Goal: Transaction & Acquisition: Purchase product/service

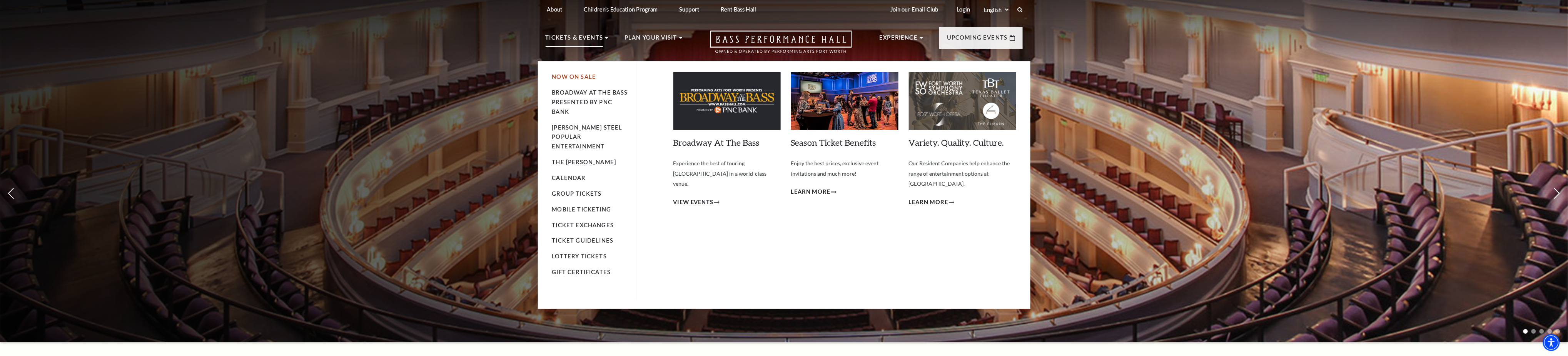
click at [583, 77] on link "Now On Sale" at bounding box center [574, 77] width 44 height 7
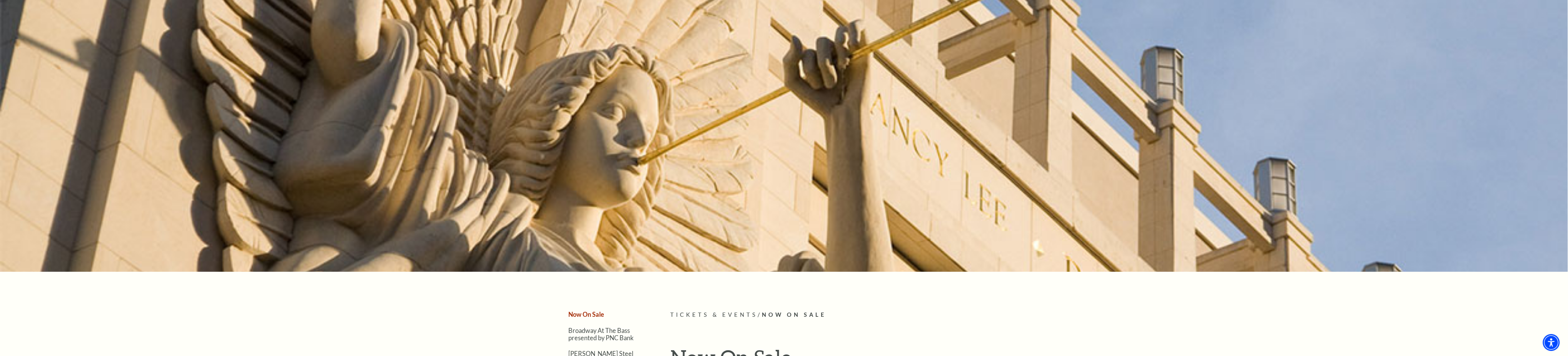
scroll to position [359, 0]
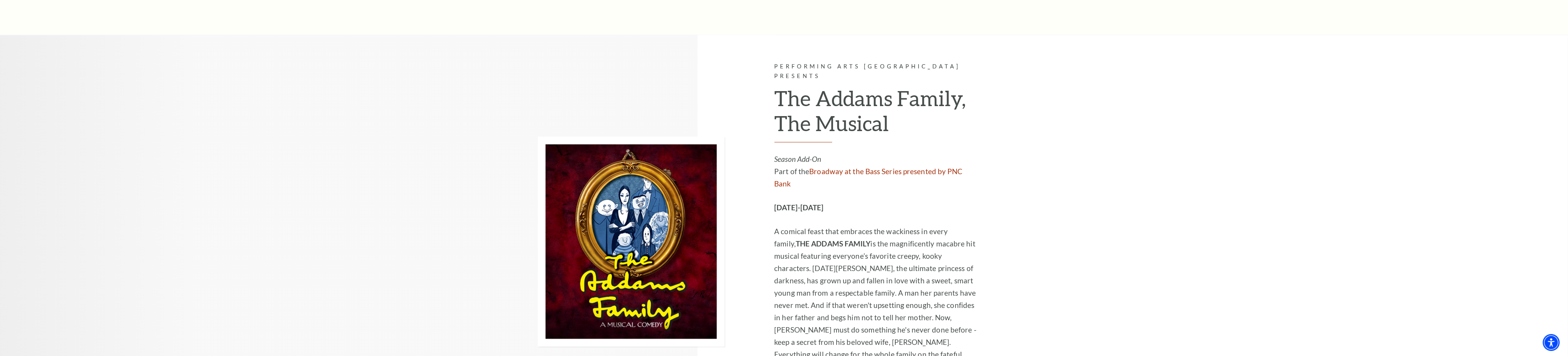
scroll to position [1179, 0]
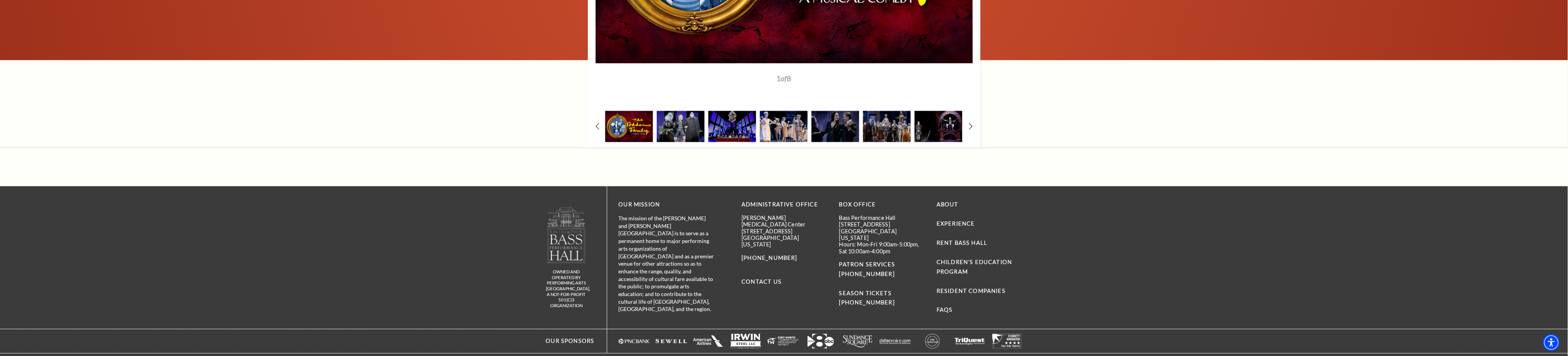
scroll to position [1265, 0]
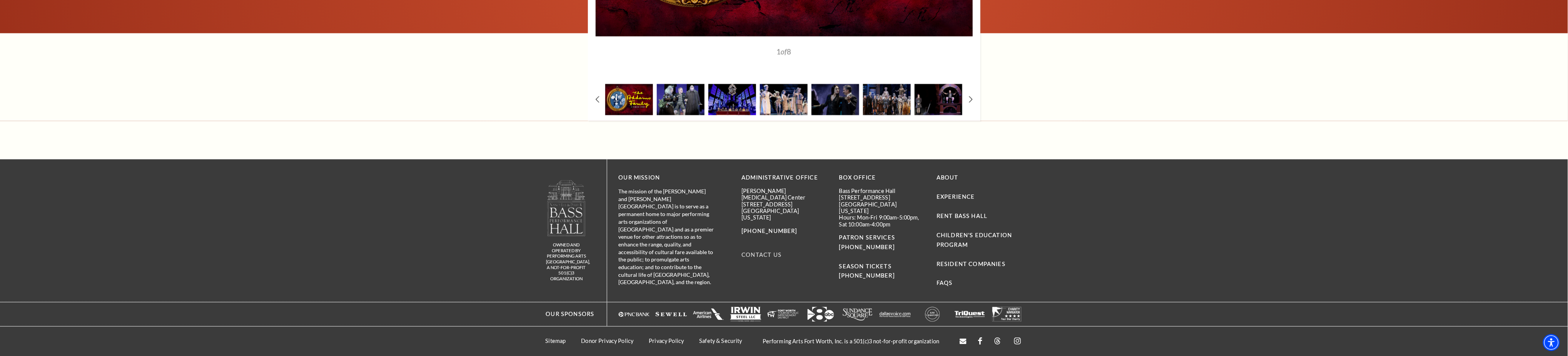
click at [761, 251] on link "Contact Us" at bounding box center [762, 254] width 40 height 7
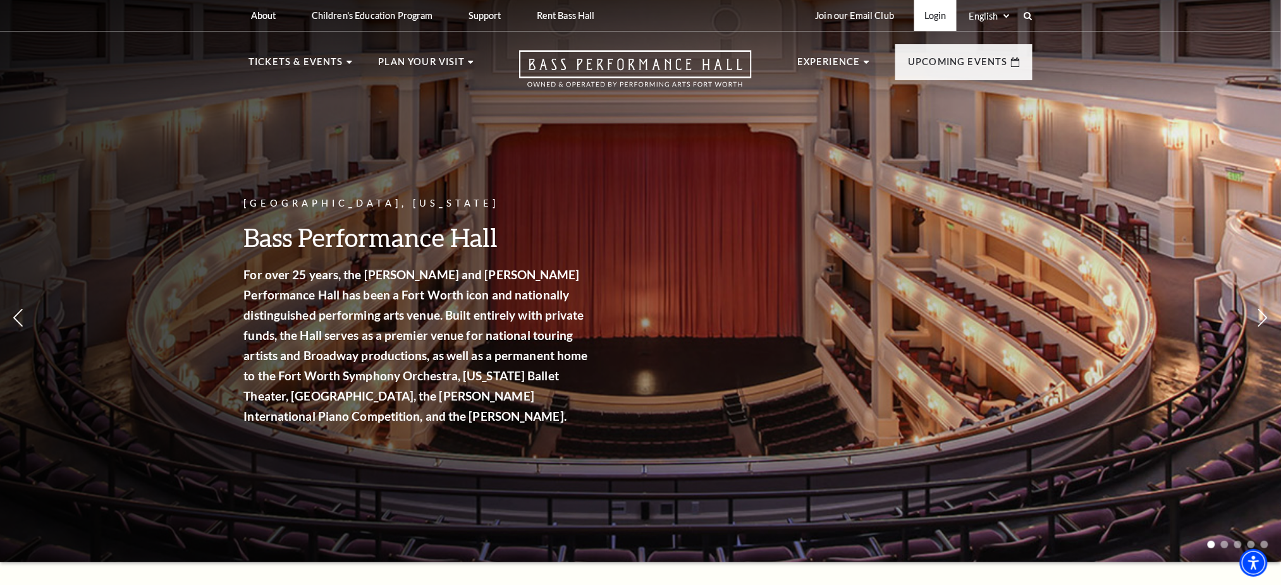
click at [943, 11] on link "Login" at bounding box center [935, 15] width 42 height 31
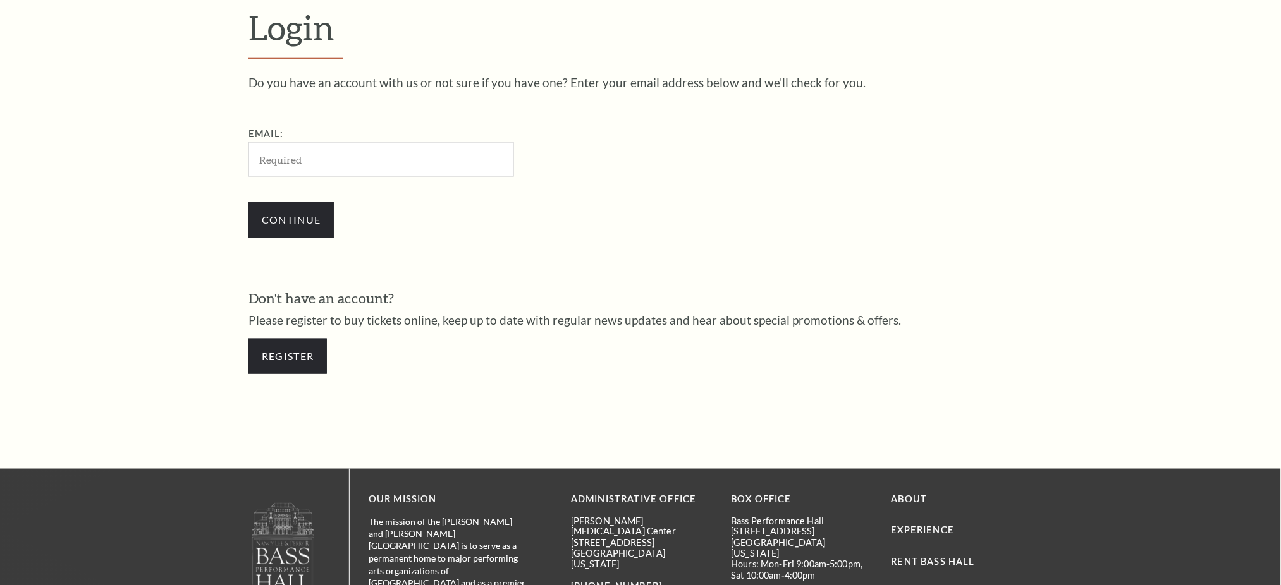
scroll to position [437, 0]
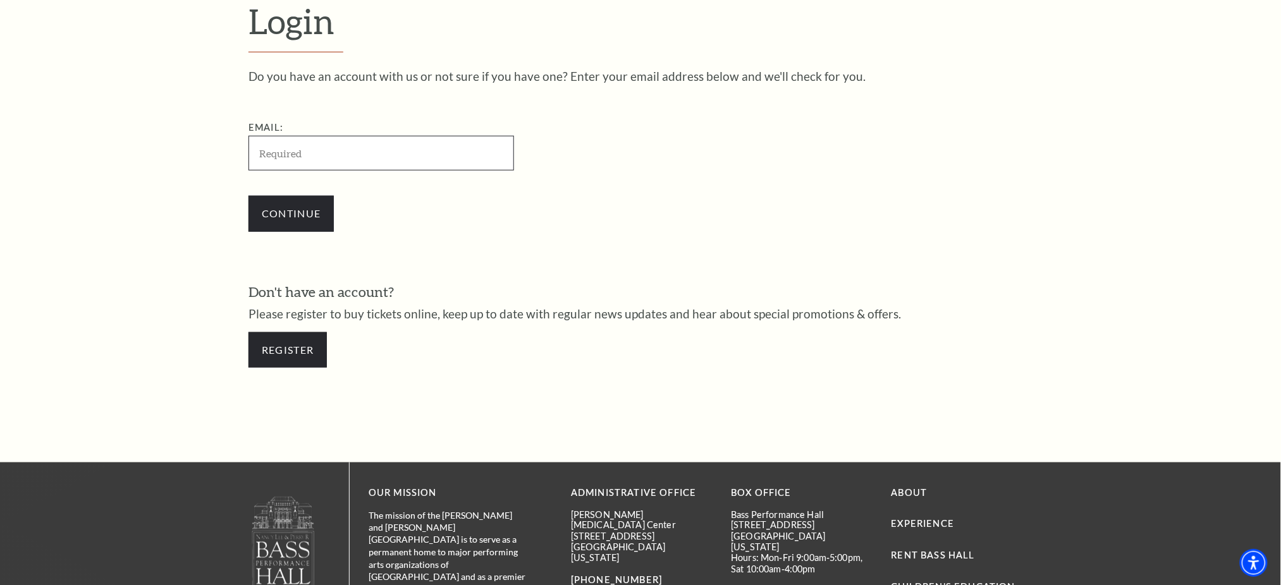
type input "[EMAIL_ADDRESS][DOMAIN_NAME]"
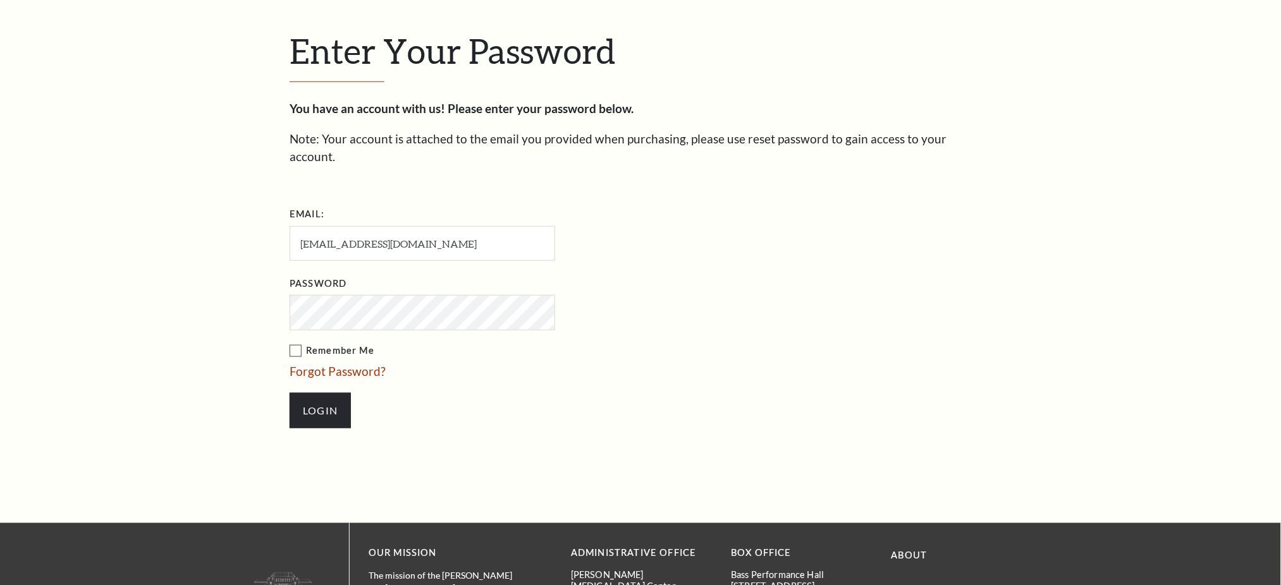
scroll to position [449, 0]
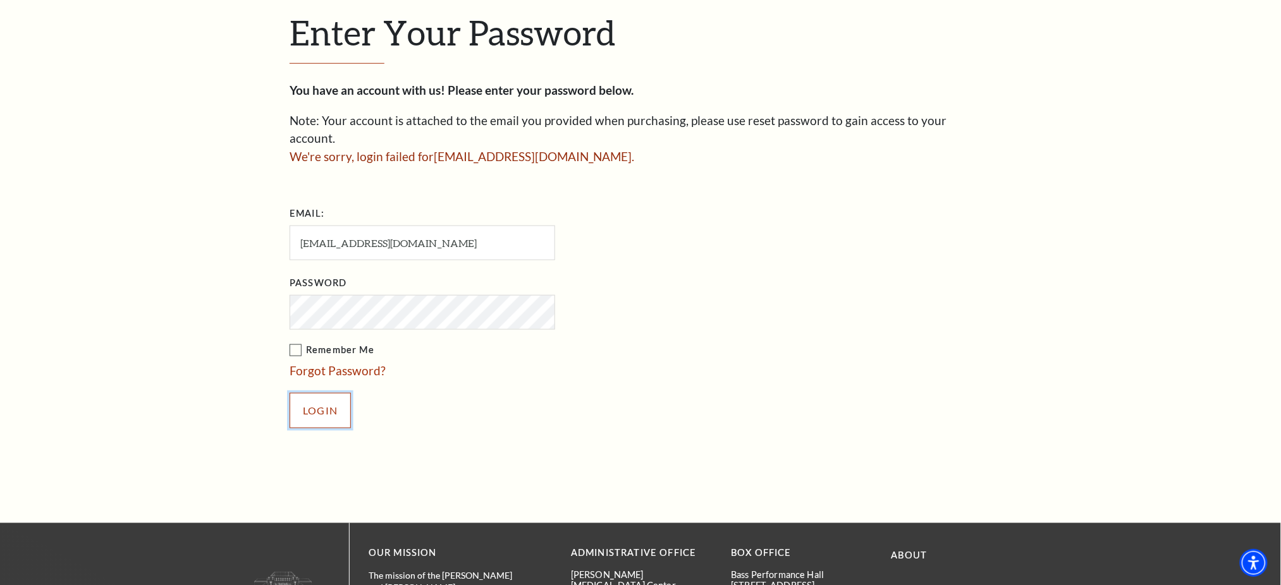
click at [314, 393] on input "Login" at bounding box center [320, 410] width 61 height 35
click at [320, 363] on link "Forgot Password?" at bounding box center [338, 370] width 96 height 15
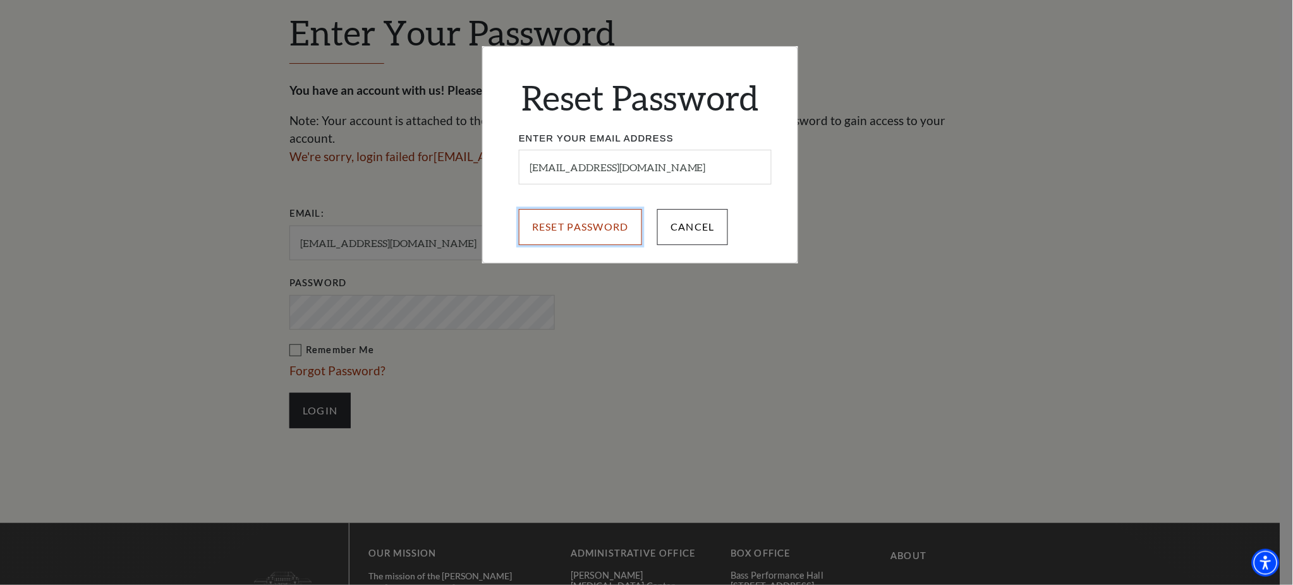
click at [604, 221] on input "Reset Password" at bounding box center [580, 226] width 123 height 35
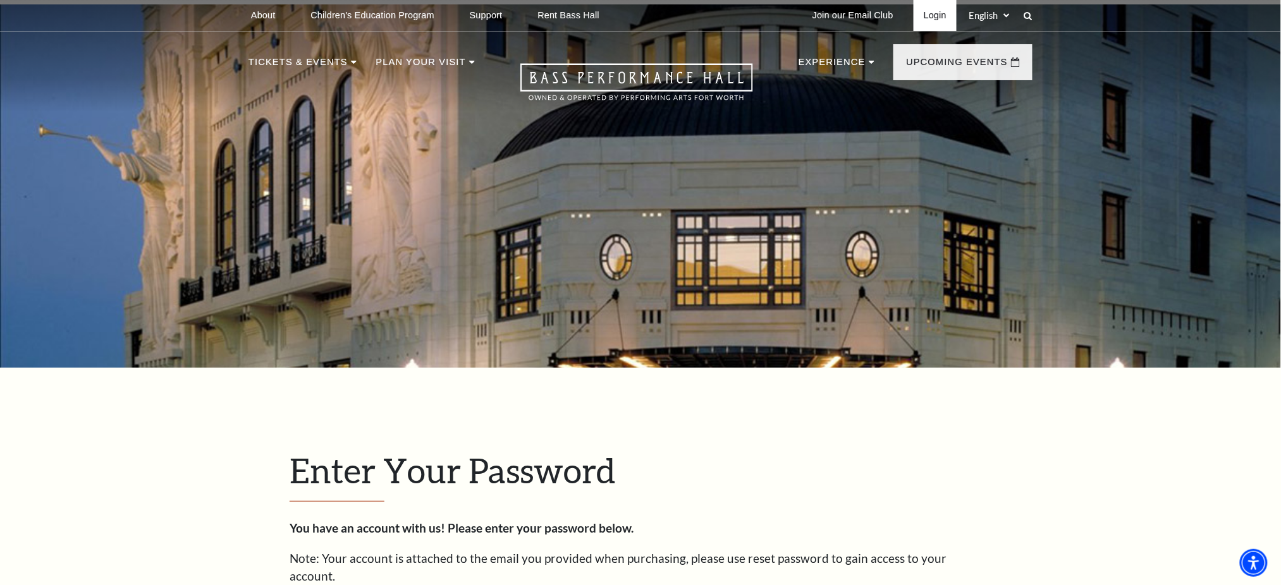
click at [918, 16] on link "Login" at bounding box center [934, 15] width 43 height 31
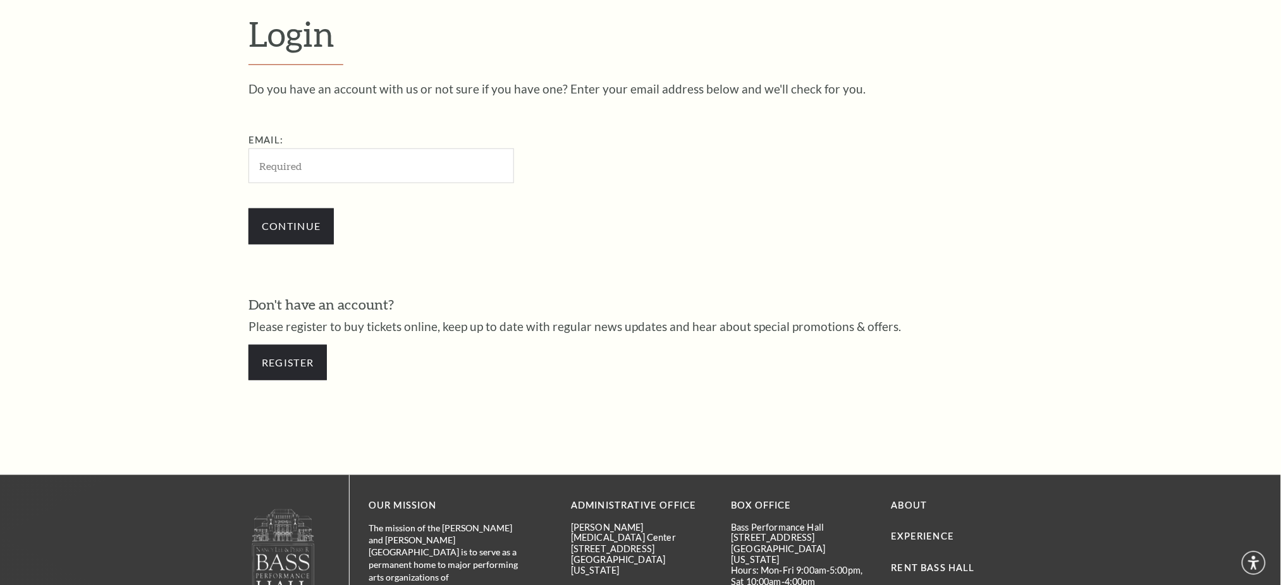
scroll to position [437, 0]
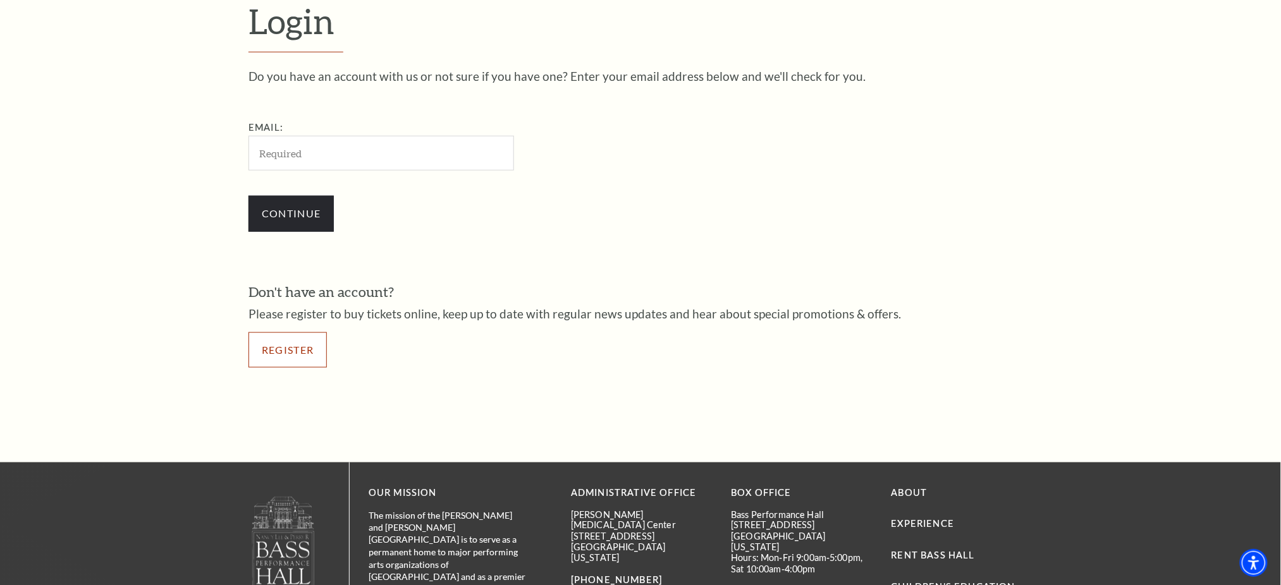
click at [286, 364] on link "Register" at bounding box center [287, 350] width 78 height 35
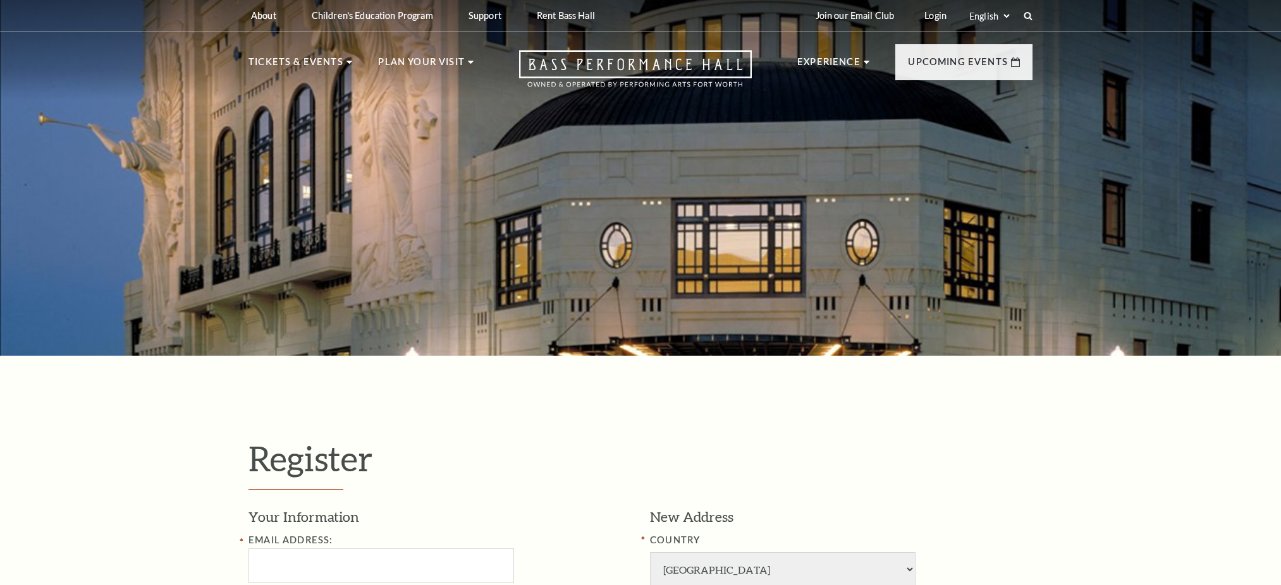
select select "1"
select select "[GEOGRAPHIC_DATA]"
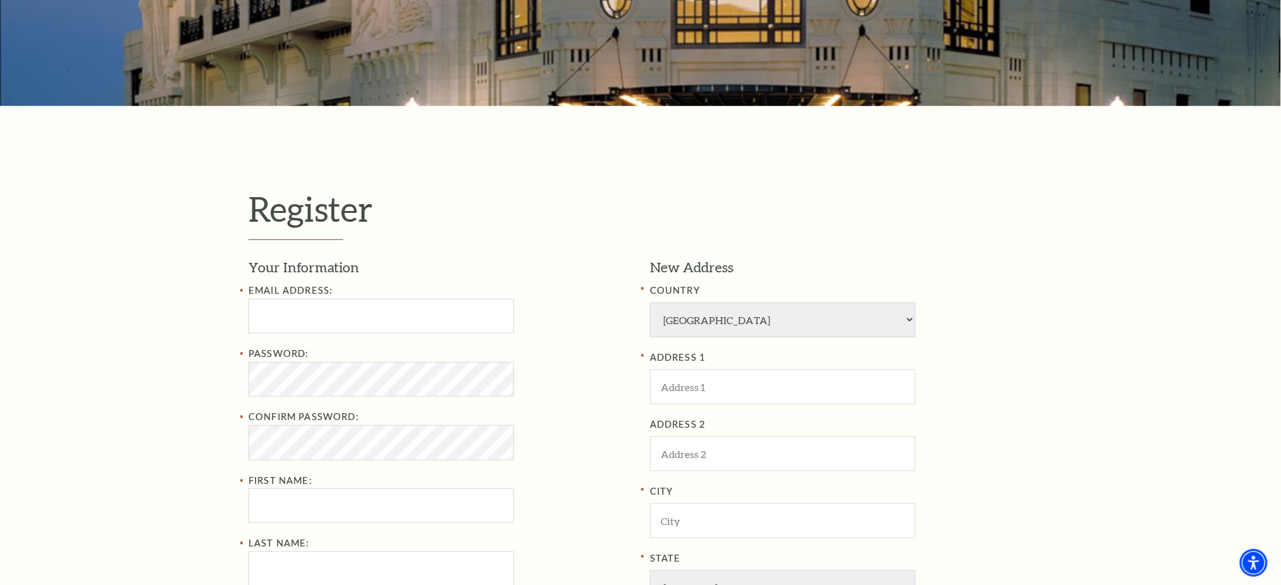
scroll to position [253, 0]
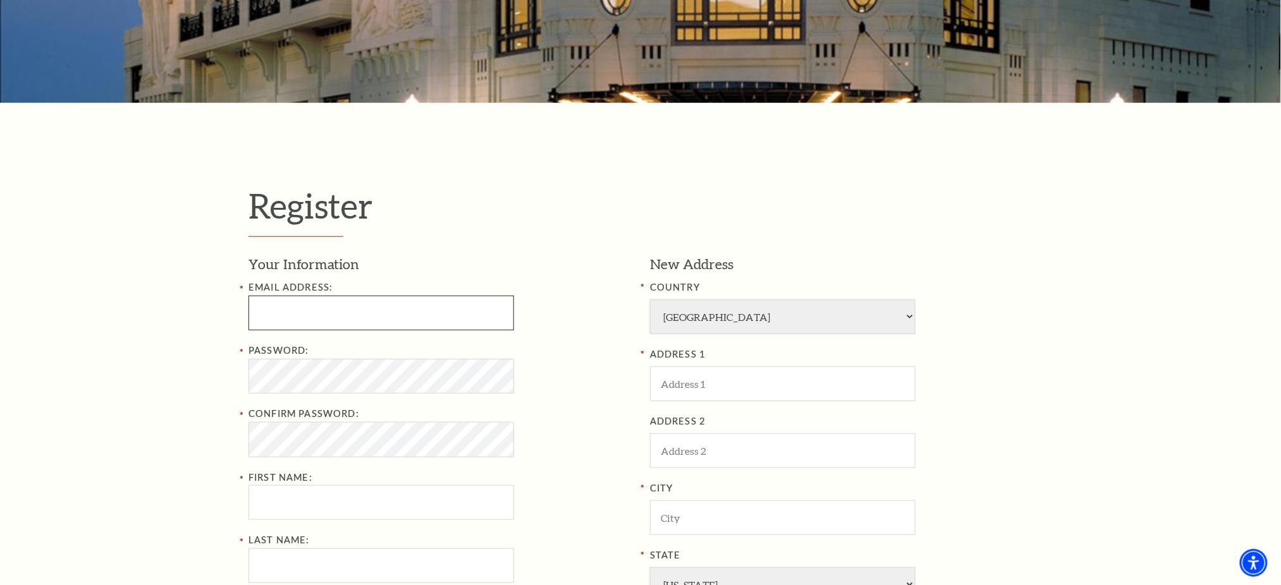
click at [319, 324] on input "Email Address:" at bounding box center [381, 313] width 266 height 35
drag, startPoint x: 355, startPoint y: 302, endPoint x: 199, endPoint y: 283, distance: 157.4
click at [199, 283] on div "Register Your Information Email Address: 125 Eastview Way Password: Confirm Pas…" at bounding box center [640, 489] width 1281 height 772
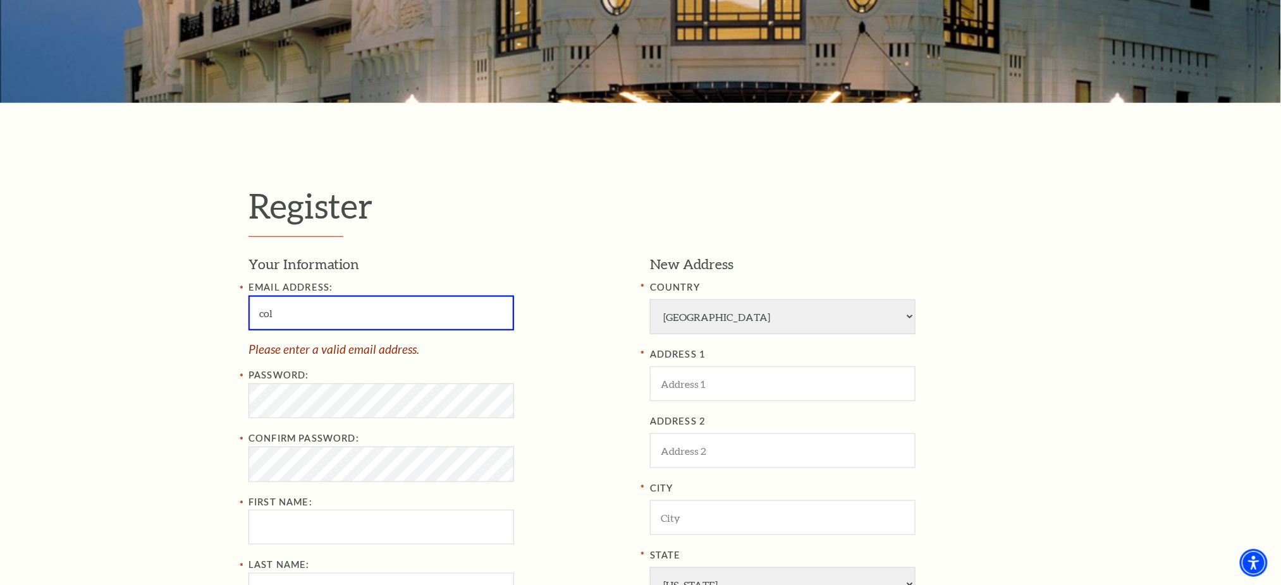
drag, startPoint x: 346, startPoint y: 314, endPoint x: 204, endPoint y: 298, distance: 142.5
click at [204, 298] on div "Register Your Information Email Address: col Please enter a valid email address…" at bounding box center [640, 489] width 1281 height 772
paste input "oradojorge@gmail.com"
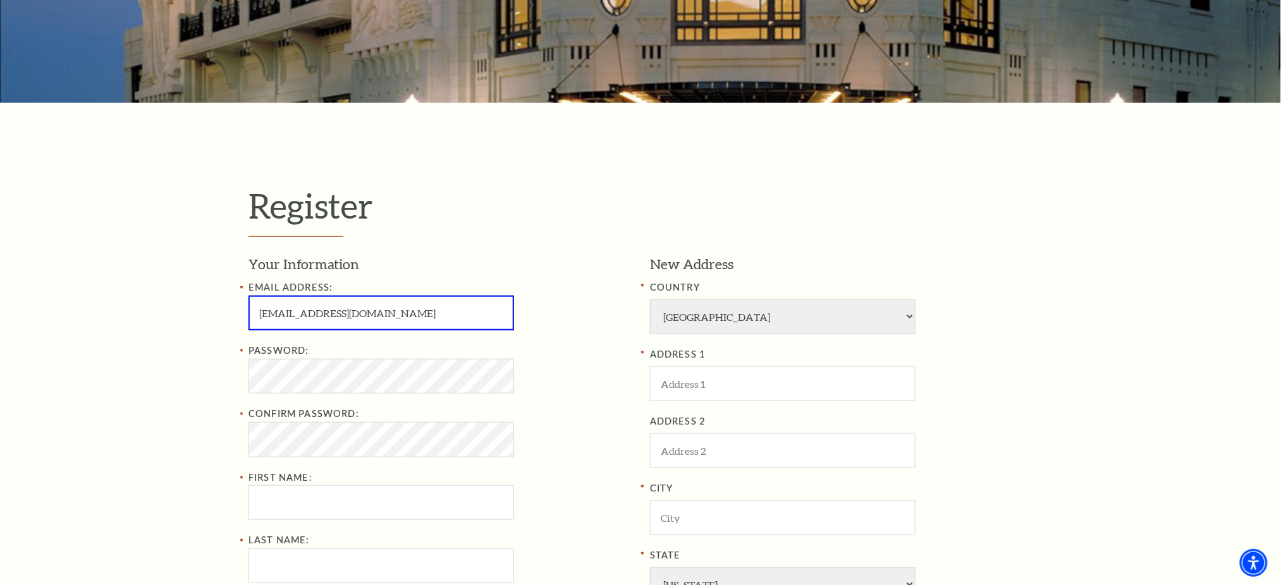
type input "coloradojorge@gmail.com"
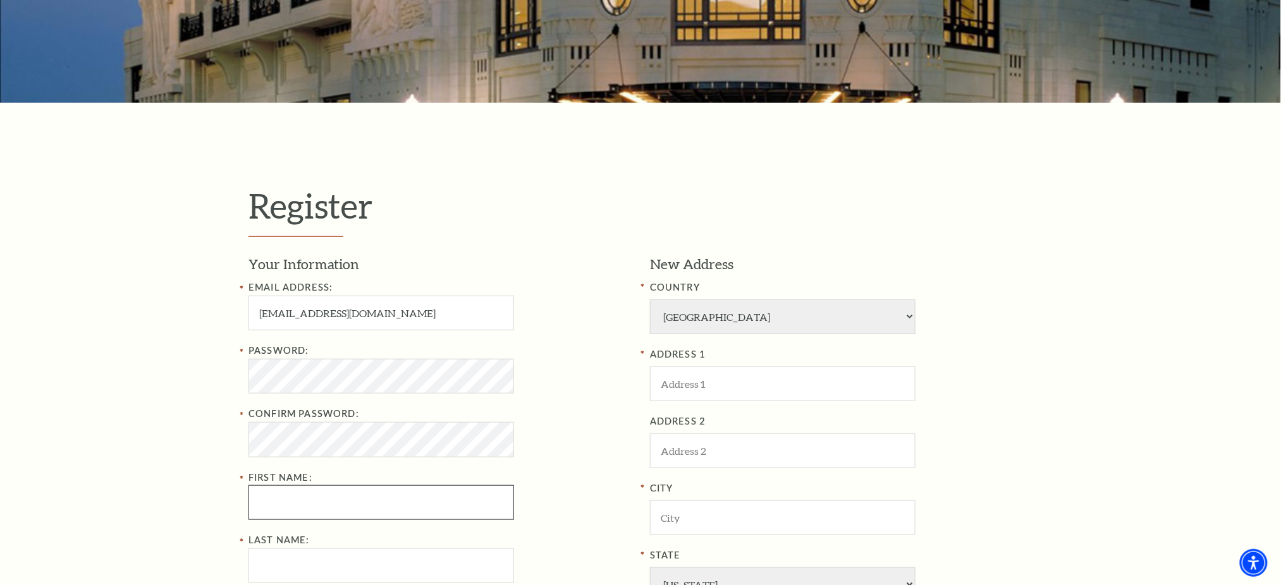
click at [311, 494] on input "First Name:" at bounding box center [381, 502] width 266 height 35
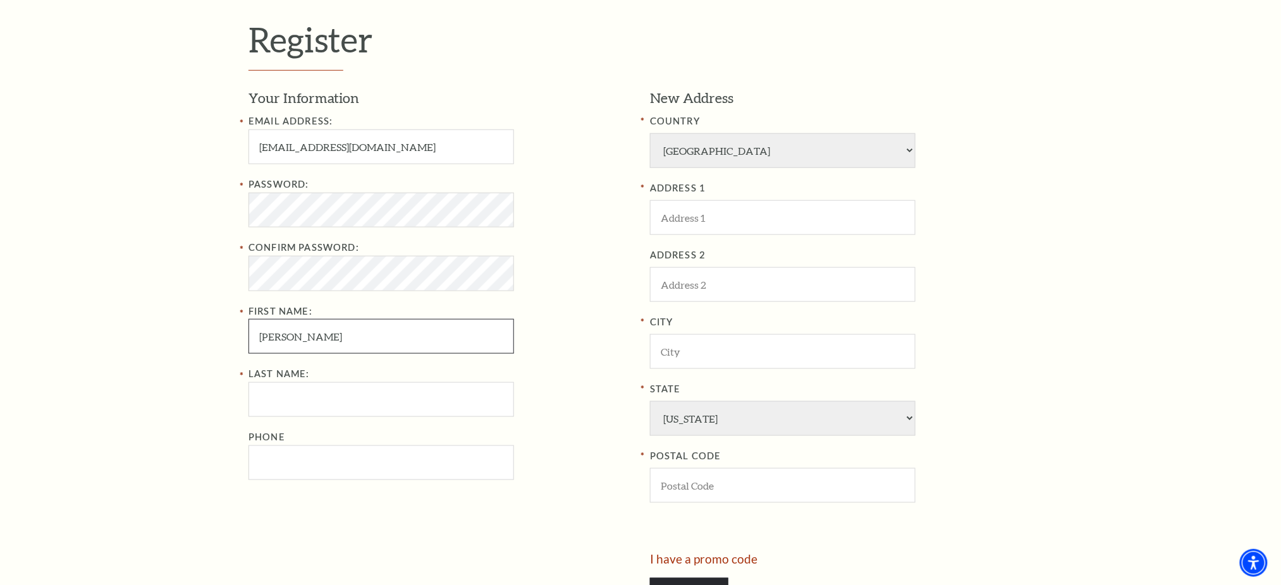
scroll to position [421, 0]
type input "Jorge Carlos"
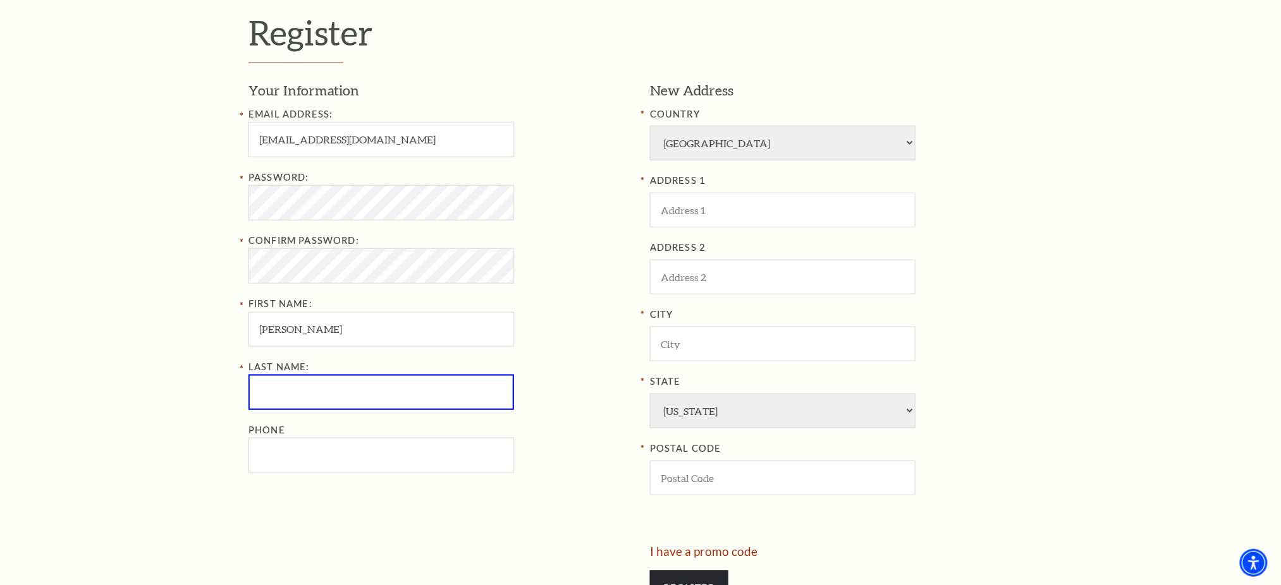
scroll to position [417, 0]
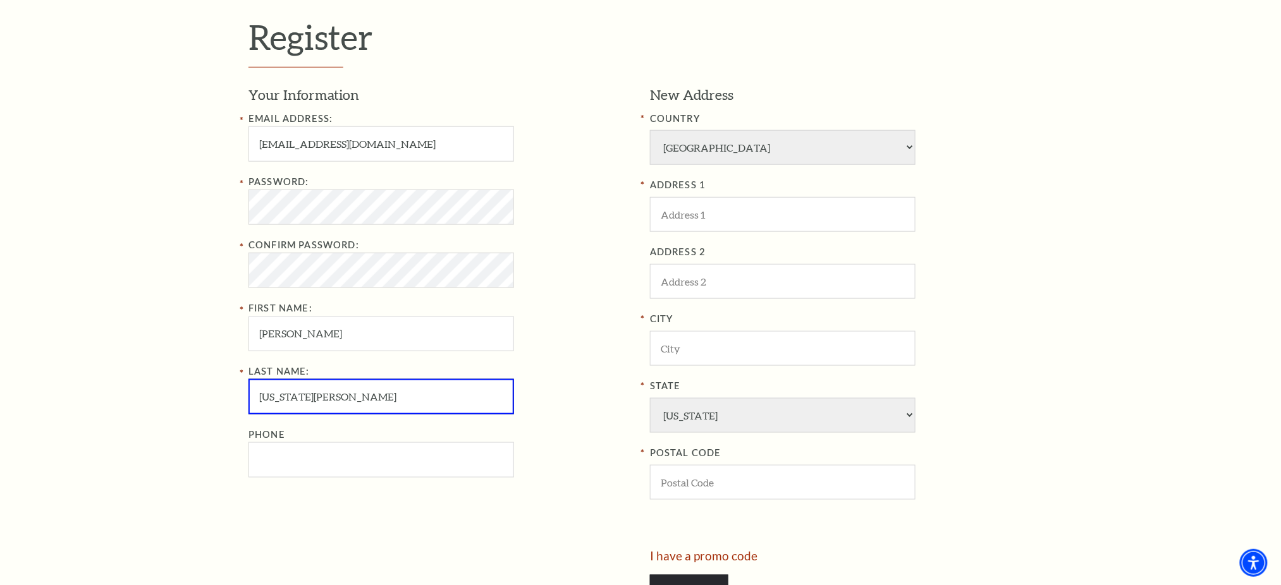
type input "Colorado Alvarado"
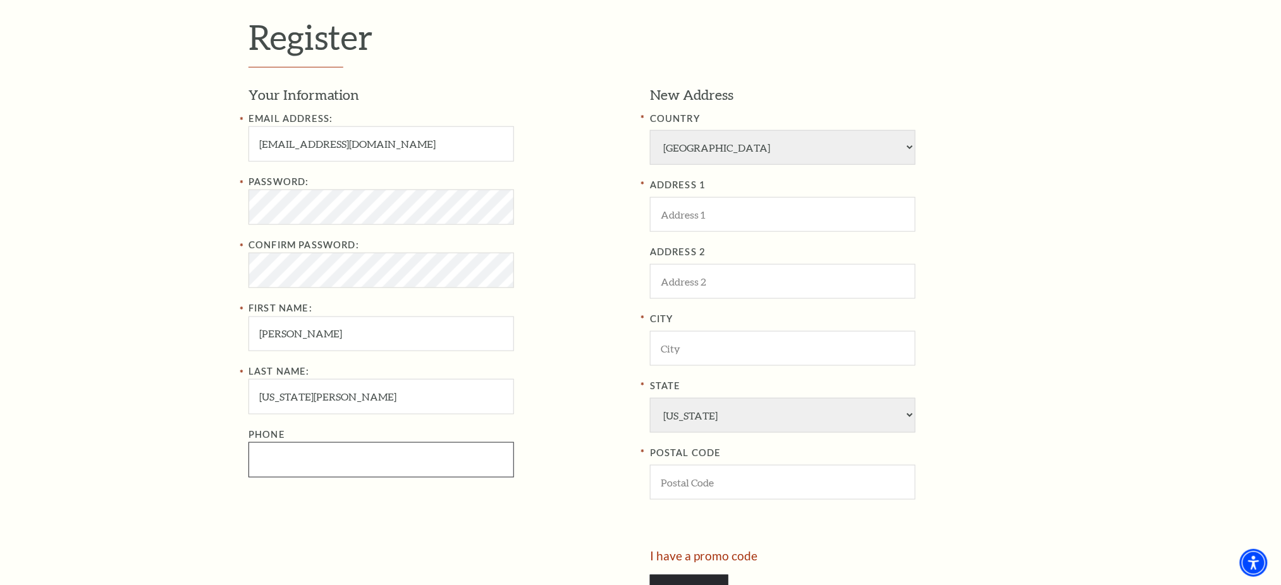
click at [308, 453] on input "Phone" at bounding box center [381, 460] width 266 height 35
type input "864-565-1954"
click at [699, 159] on select "Afghanistan Albania Algeria Andorra Angola Antigua and Barbuda Argentina Aruba …" at bounding box center [783, 147] width 266 height 35
click at [650, 131] on select "Afghanistan Albania Algeria Andorra Angola Antigua and Barbuda Argentina Aruba …" at bounding box center [783, 147] width 266 height 35
click at [721, 222] on input "ADDRESS 1" at bounding box center [783, 214] width 266 height 35
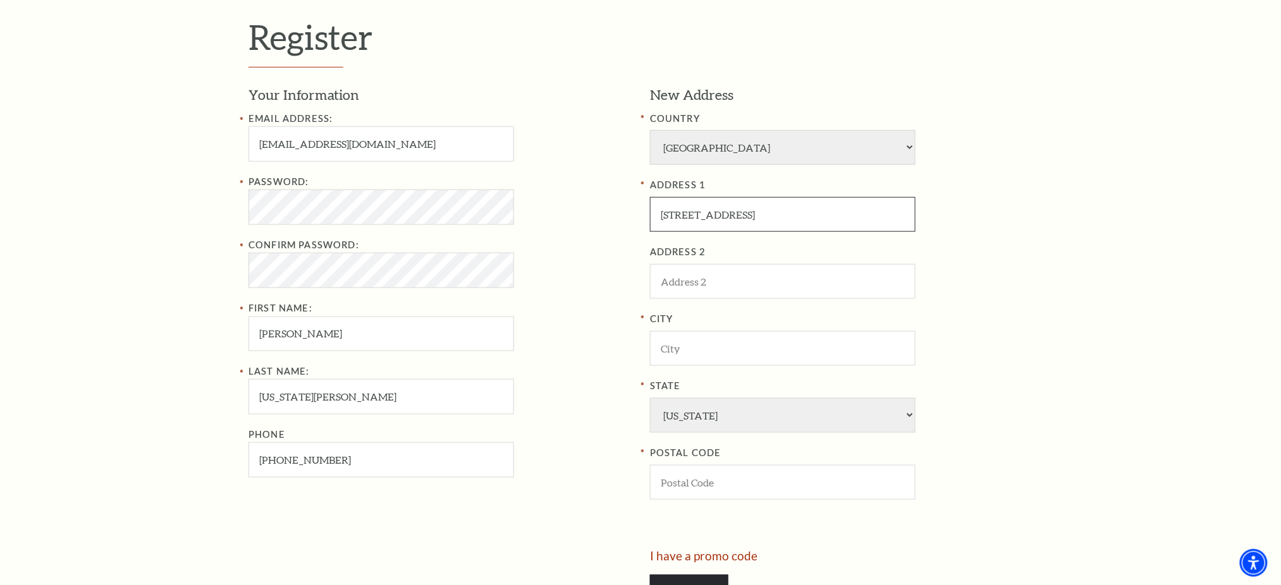
type input "125 Eastview Way"
click at [712, 342] on input "City" at bounding box center [783, 348] width 266 height 35
type input "Fairmont"
click at [700, 424] on select "Alabama Alaska American Embassy American Embassy American Samoa Arizona Arkansa…" at bounding box center [783, 415] width 266 height 35
select select "WV"
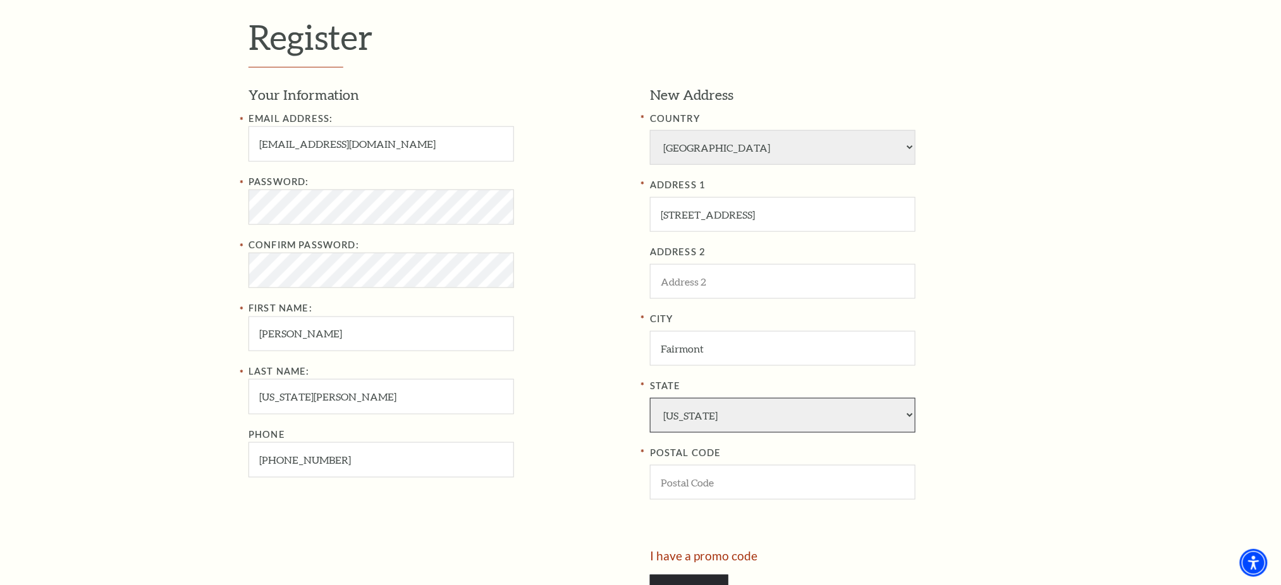
click at [650, 398] on select "Alabama Alaska American Embassy American Embassy American Samoa Arizona Arkansa…" at bounding box center [783, 415] width 266 height 35
click at [718, 472] on input "POSTAL CODE" at bounding box center [783, 482] width 266 height 35
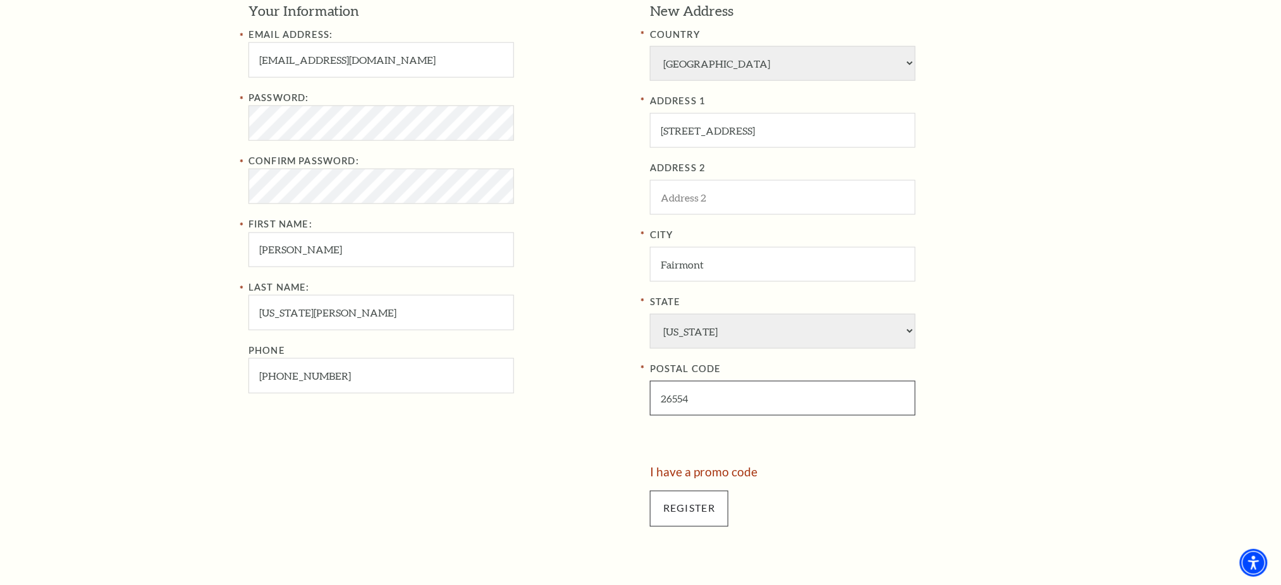
type input "26554"
click at [710, 503] on input "Register" at bounding box center [689, 508] width 78 height 35
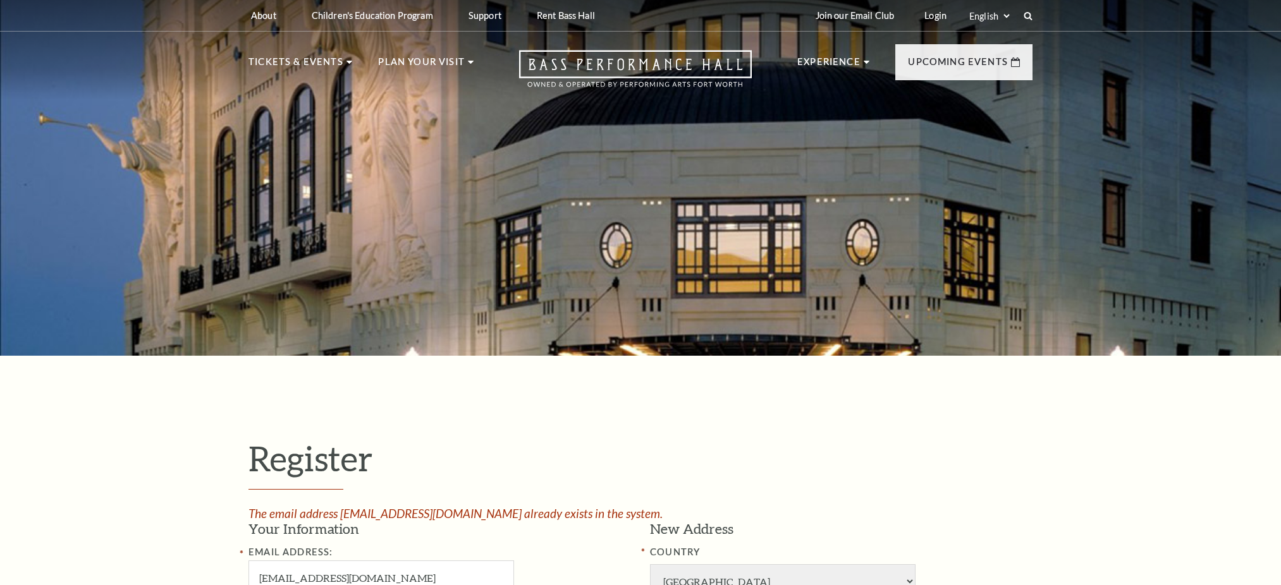
select select "1"
select select "TX"
click at [933, 4] on link "Login" at bounding box center [935, 15] width 42 height 31
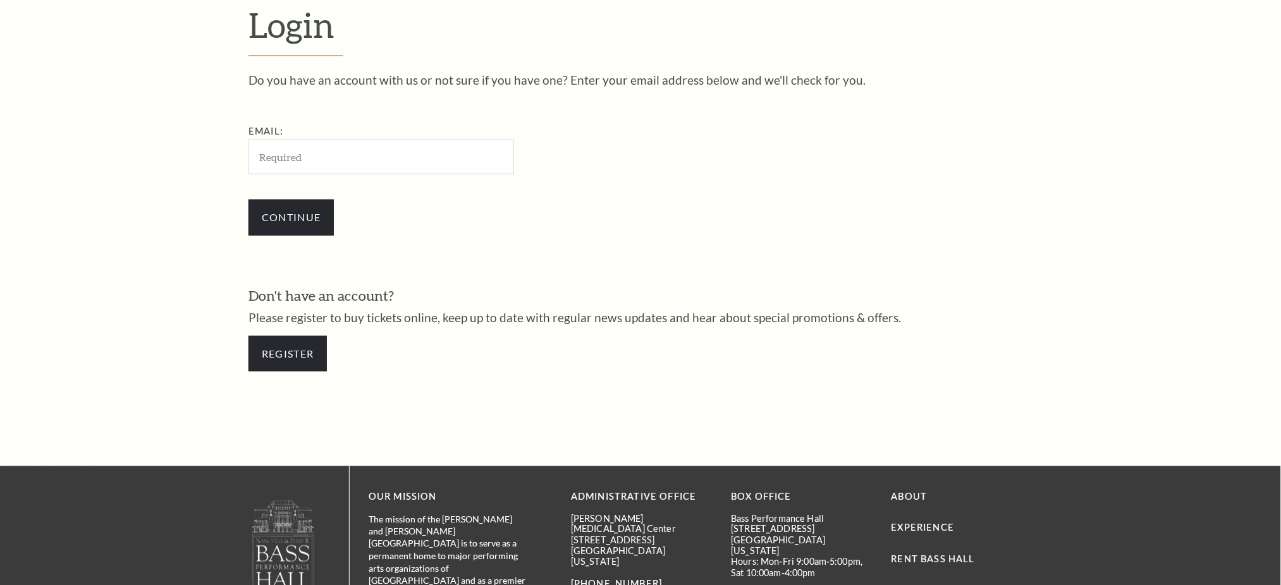
scroll to position [437, 0]
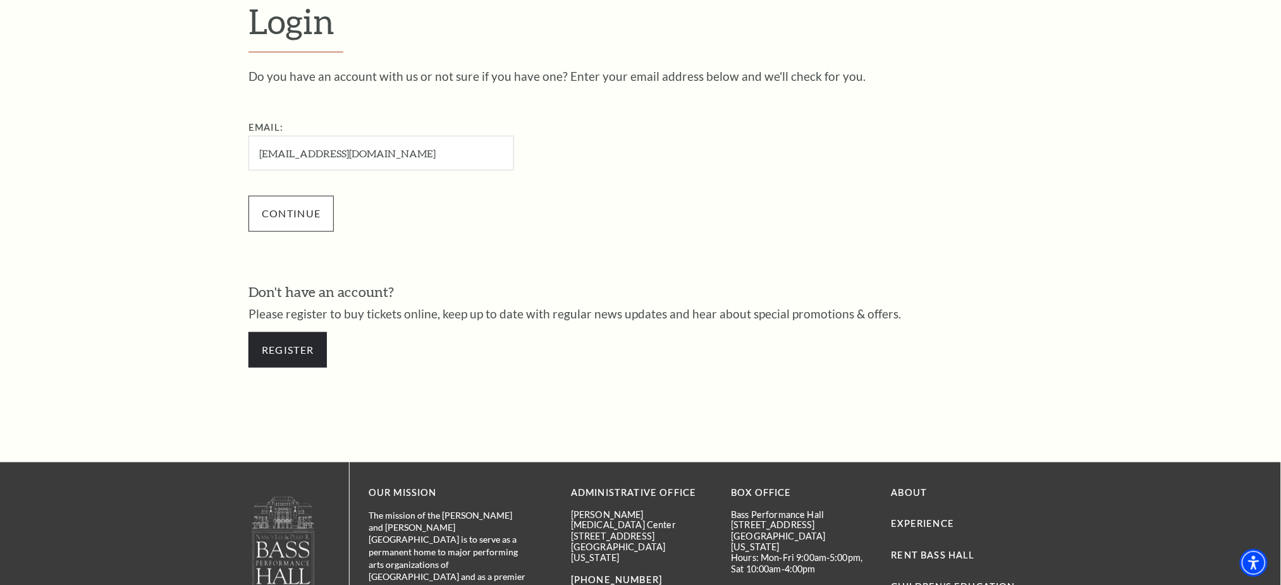
type input "[EMAIL_ADDRESS][DOMAIN_NAME]"
click at [331, 208] on input "Continue" at bounding box center [290, 213] width 85 height 35
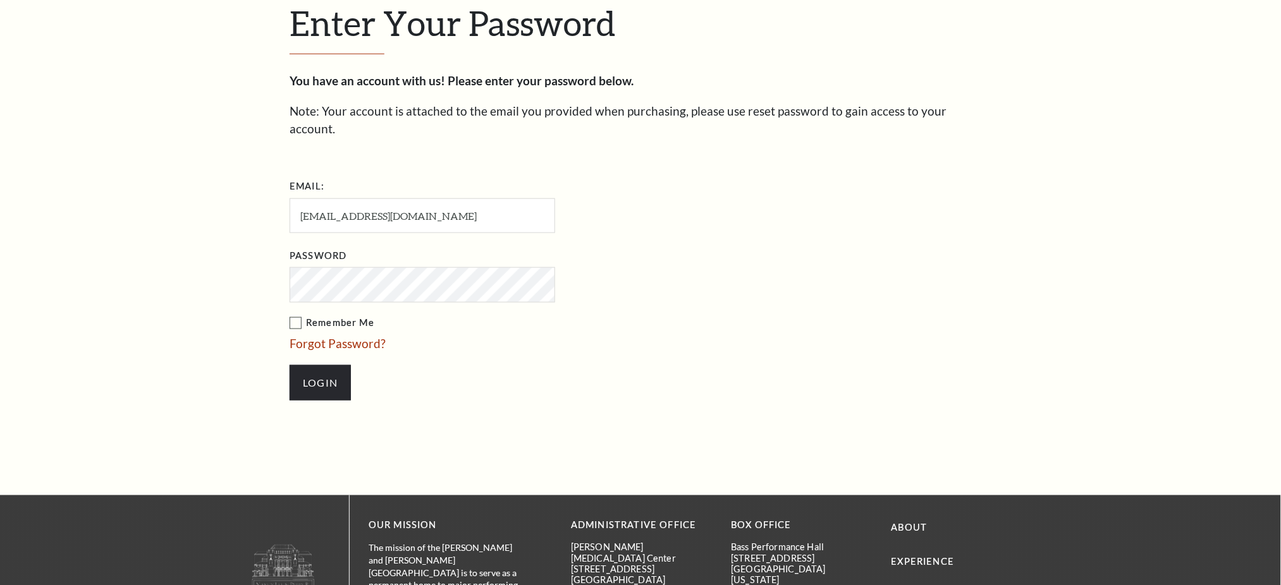
scroll to position [449, 0]
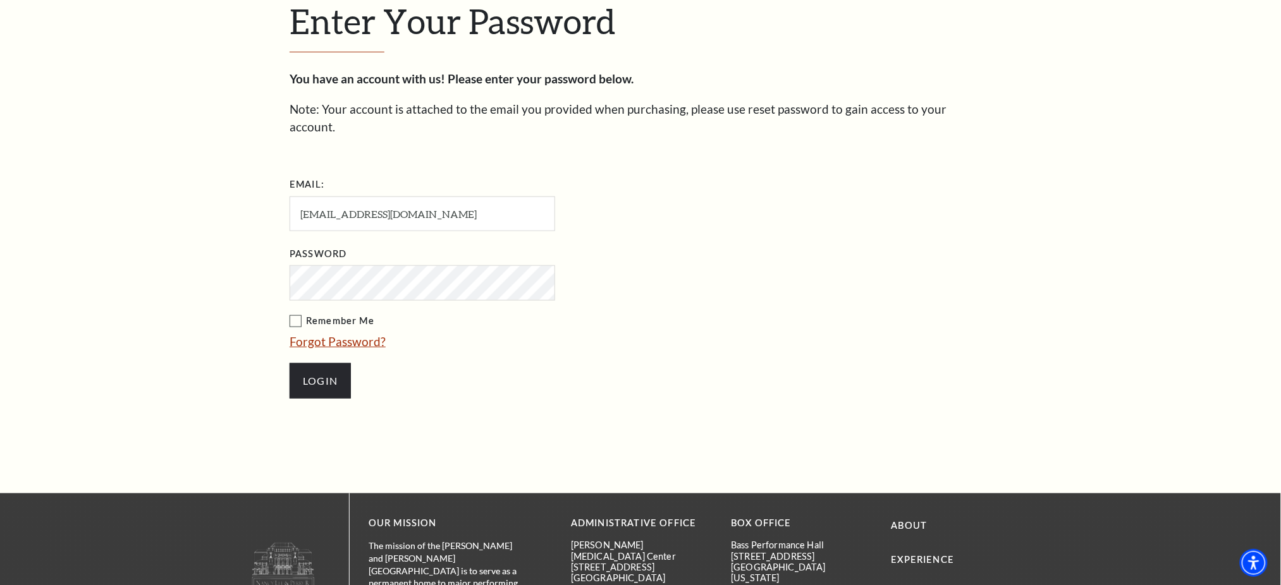
click at [355, 334] on link "Forgot Password?" at bounding box center [338, 341] width 96 height 15
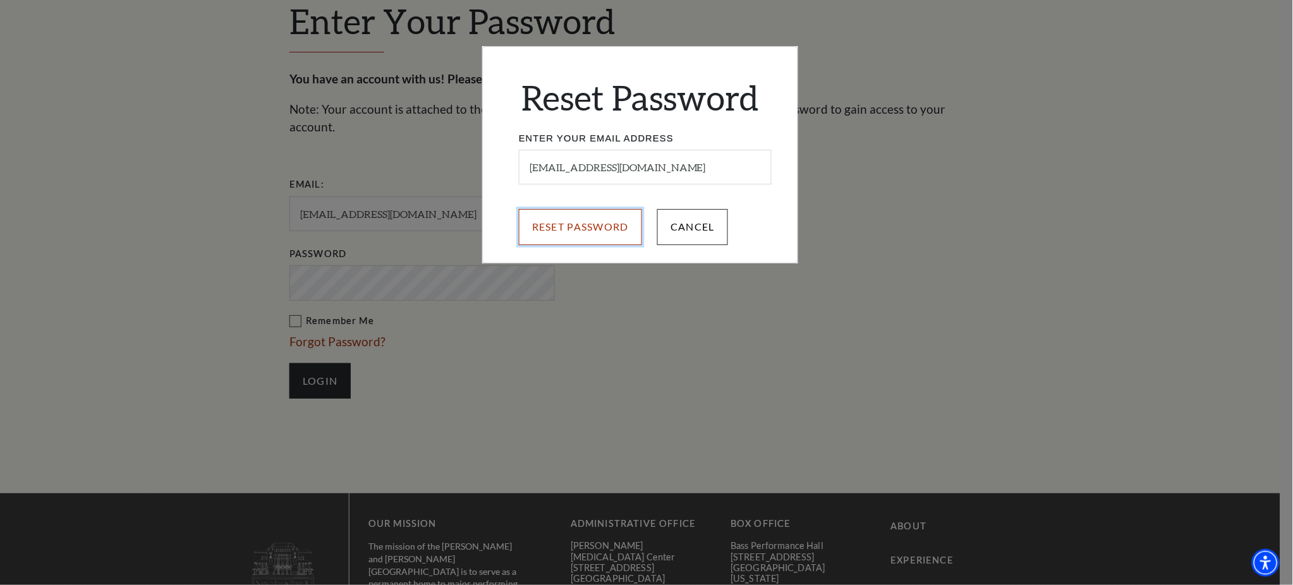
click at [605, 223] on input "Reset Password" at bounding box center [580, 226] width 123 height 35
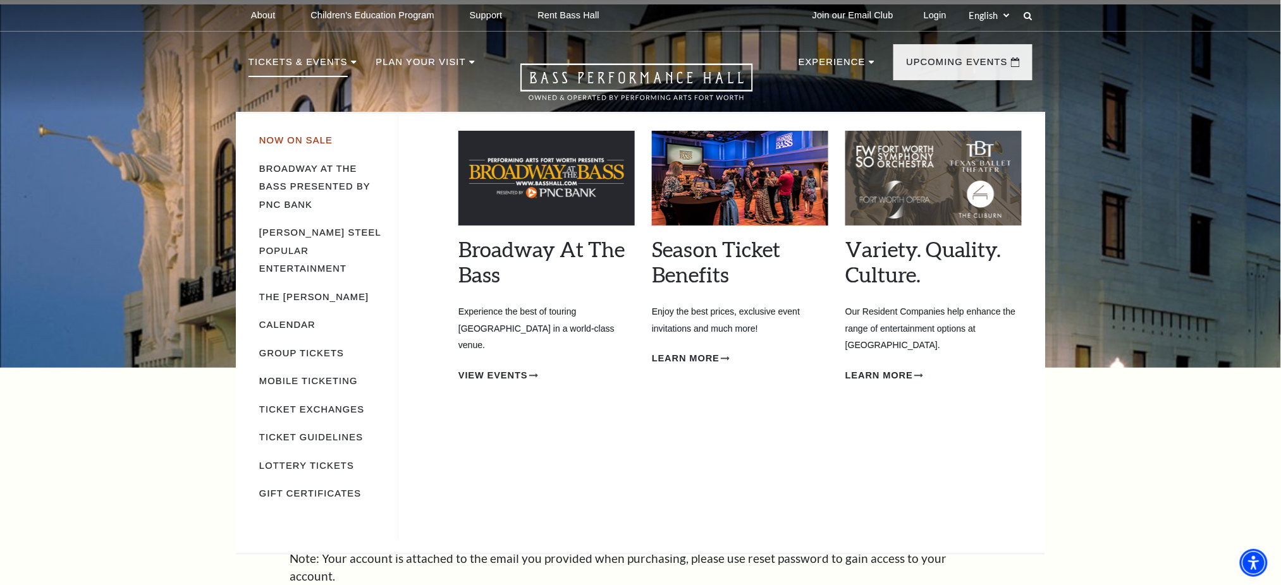
click at [314, 144] on link "Now On Sale" at bounding box center [295, 140] width 73 height 10
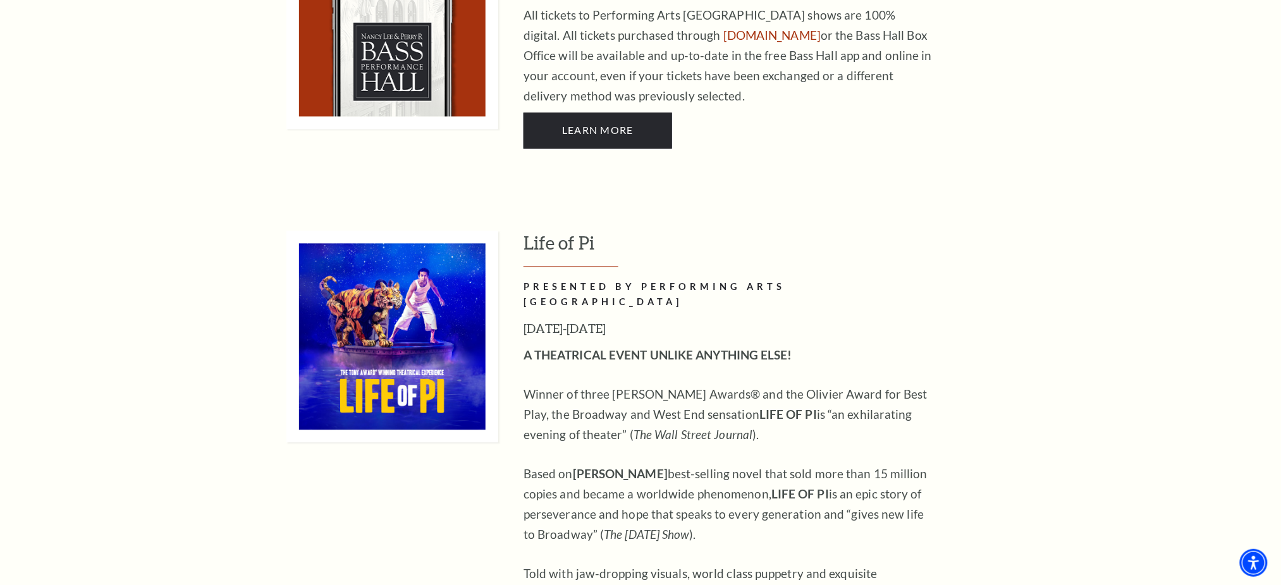
scroll to position [759, 0]
